Goal: Navigation & Orientation: Find specific page/section

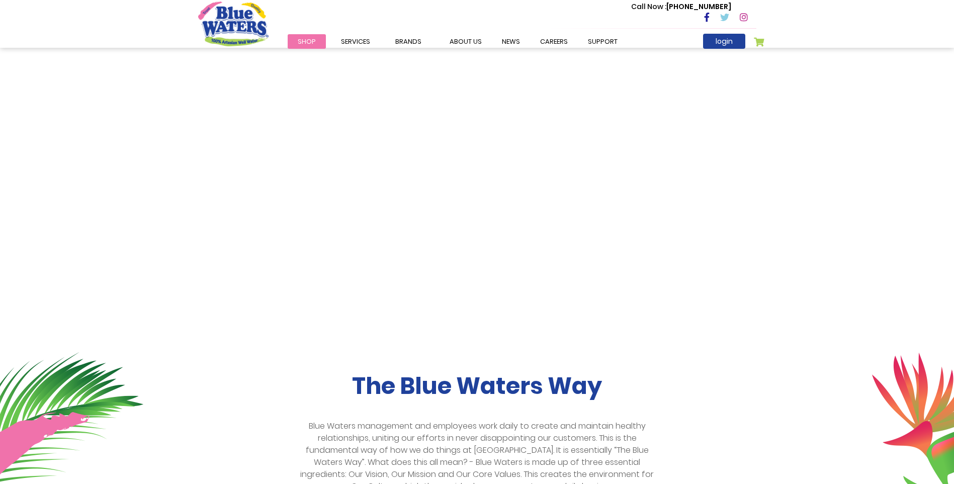
scroll to position [151, 0]
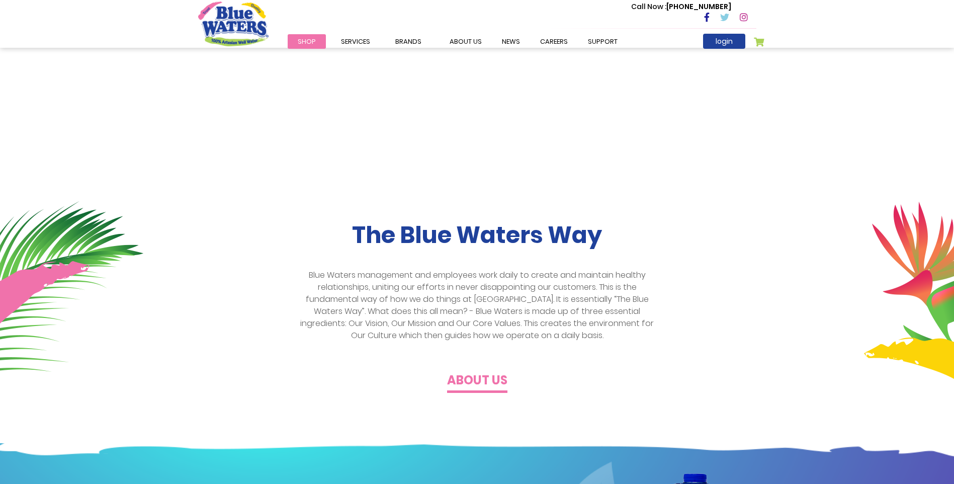
click at [474, 379] on h4 "About us" at bounding box center [477, 380] width 60 height 15
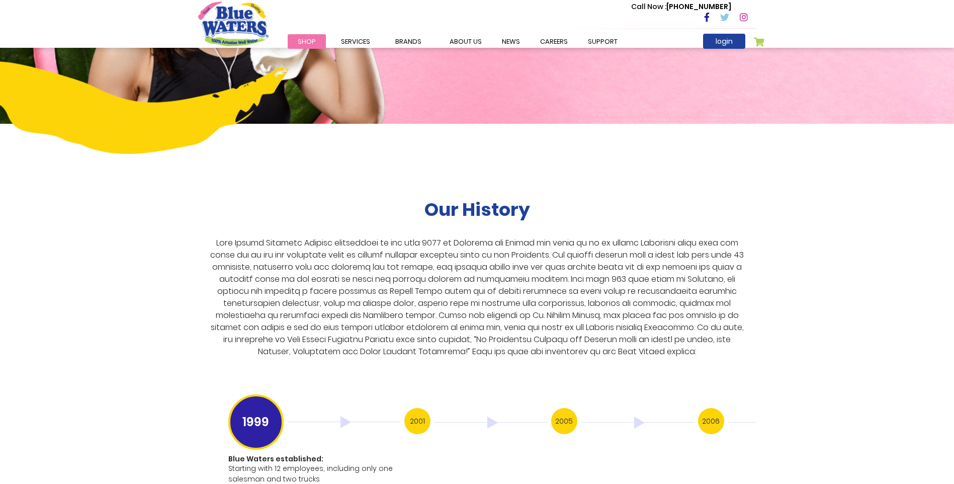
scroll to position [1710, 0]
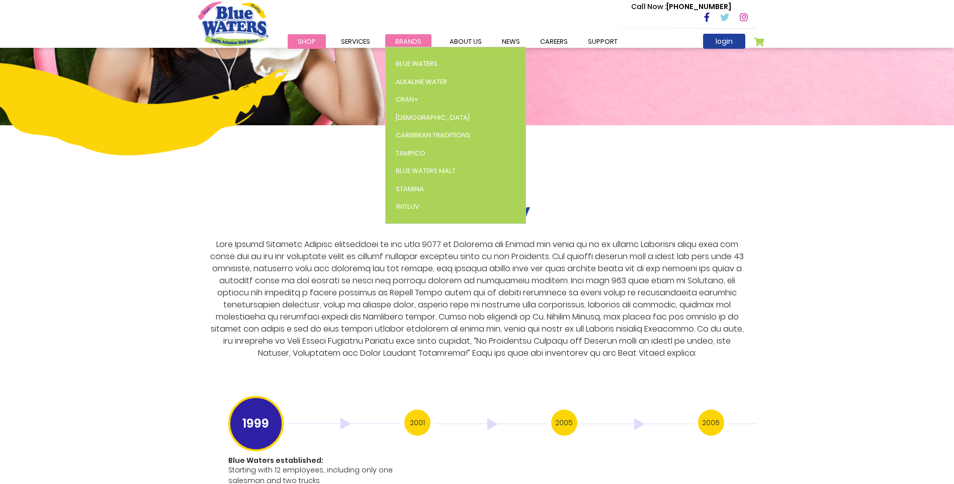
click at [397, 37] on span "Brands" at bounding box center [408, 42] width 26 height 10
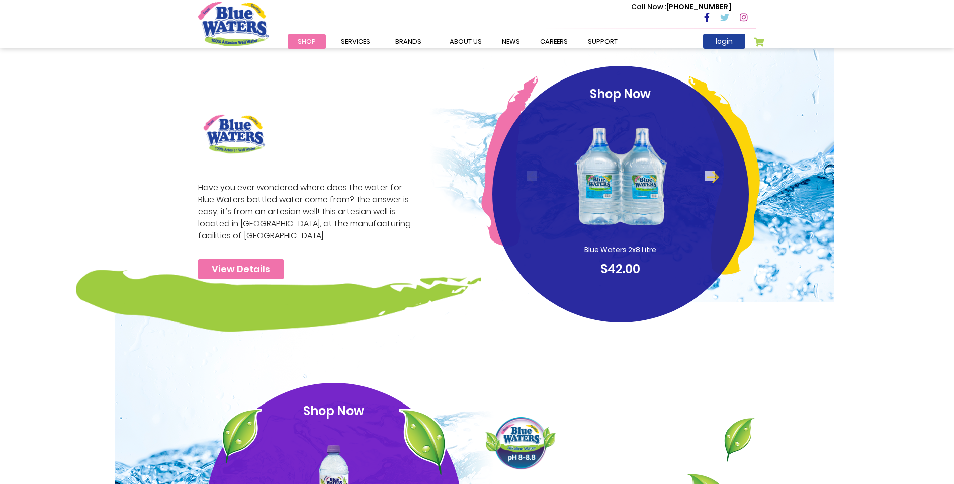
scroll to position [50, 0]
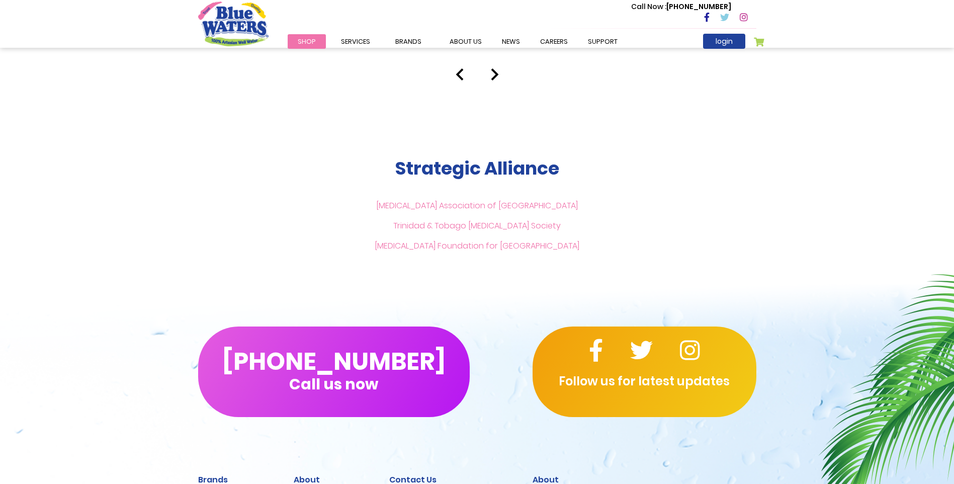
scroll to position [2103, 0]
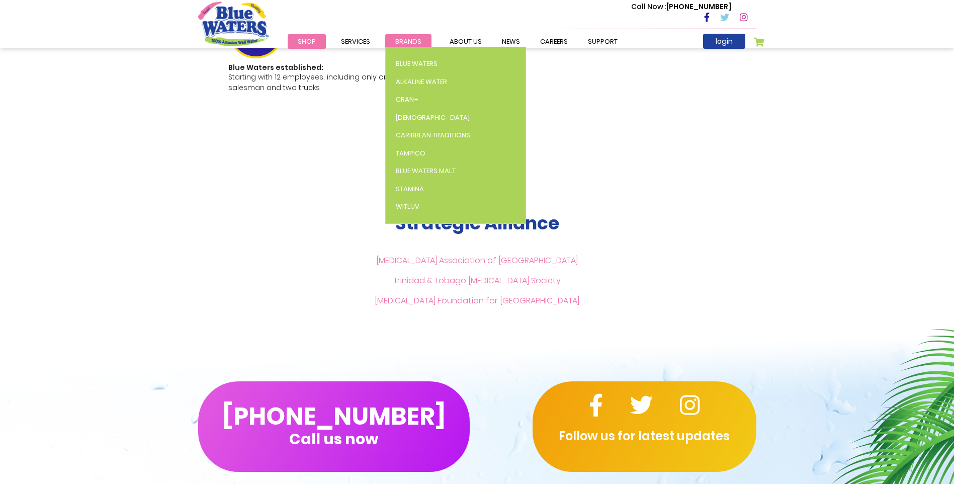
click at [400, 40] on span "Brands" at bounding box center [408, 42] width 26 height 10
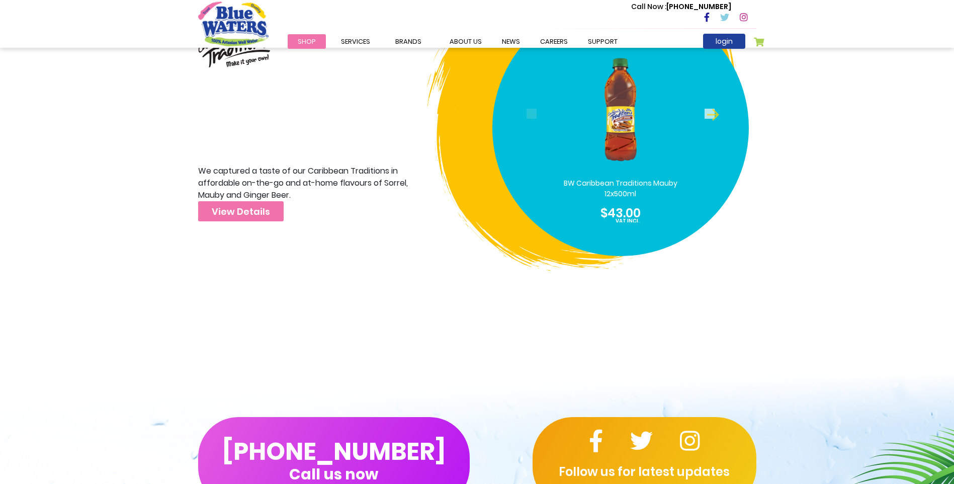
scroll to position [3068, 0]
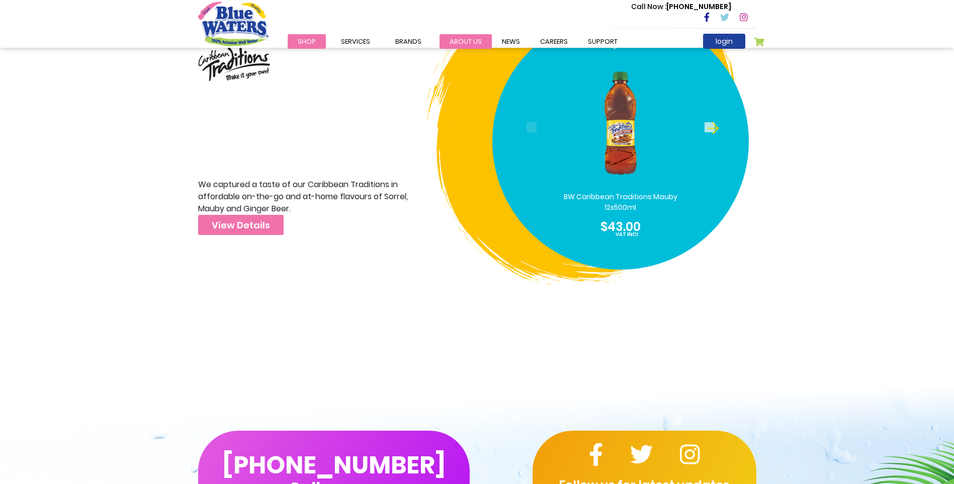
click at [471, 38] on link "about us" at bounding box center [466, 41] width 52 height 15
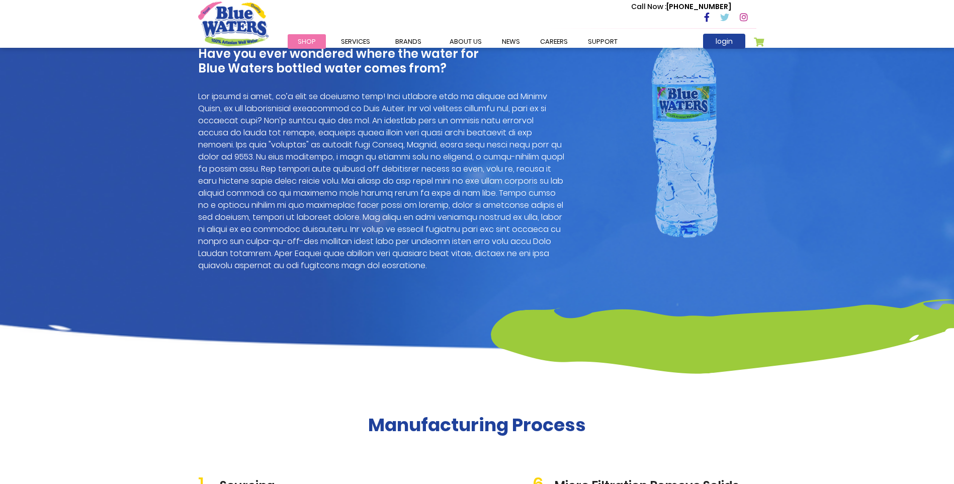
scroll to position [604, 0]
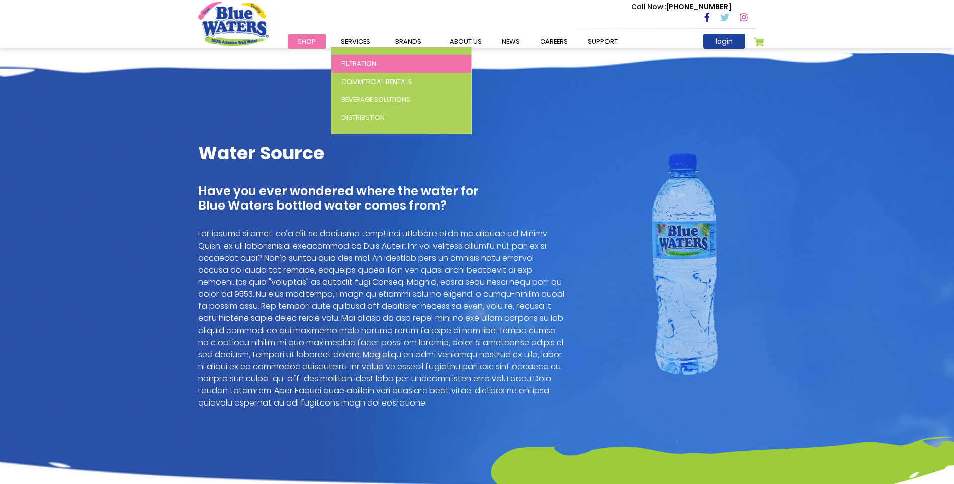
click at [359, 62] on span "Filtration" at bounding box center [359, 64] width 35 height 10
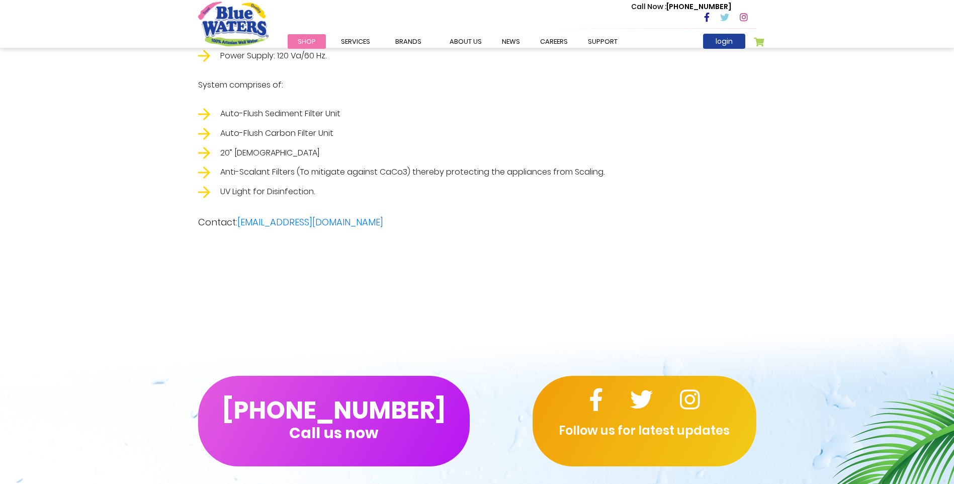
scroll to position [1962, 0]
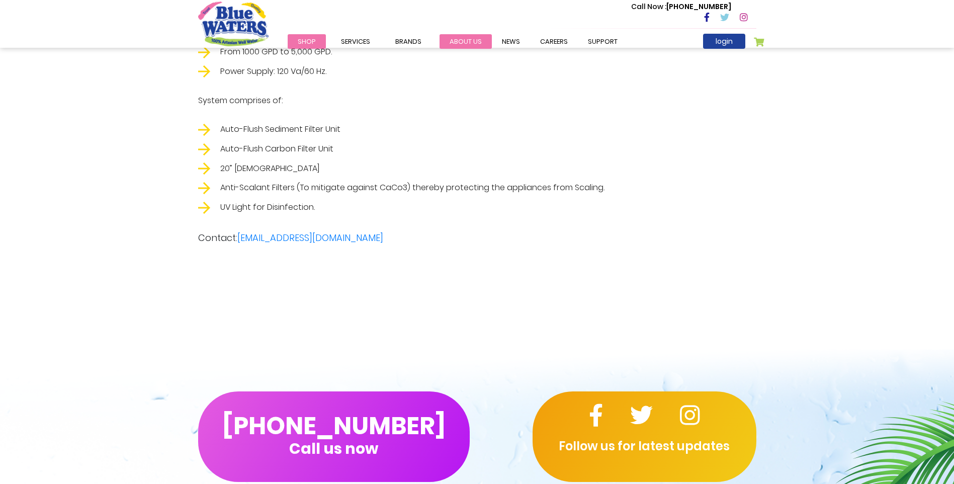
click at [462, 44] on link "about us" at bounding box center [466, 41] width 52 height 15
